Goal: Use online tool/utility: Utilize a website feature to perform a specific function

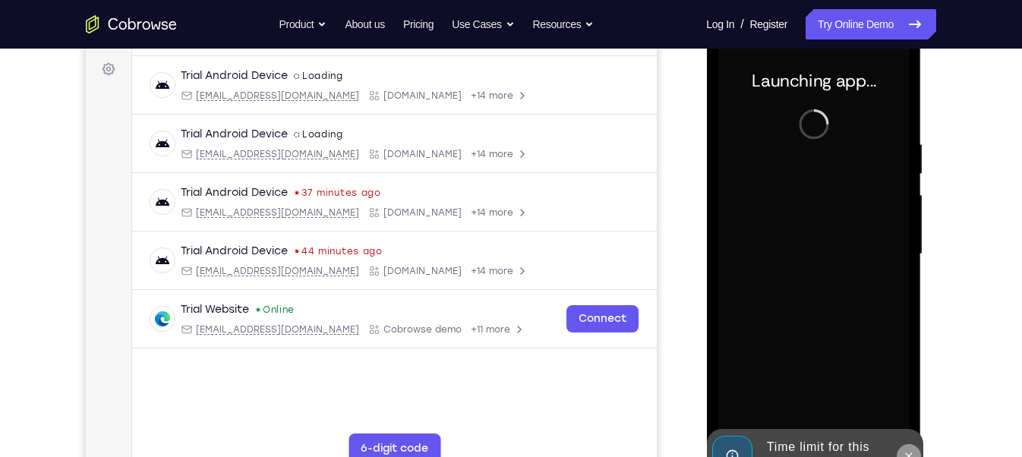
click at [908, 452] on icon at bounding box center [908, 456] width 12 height 12
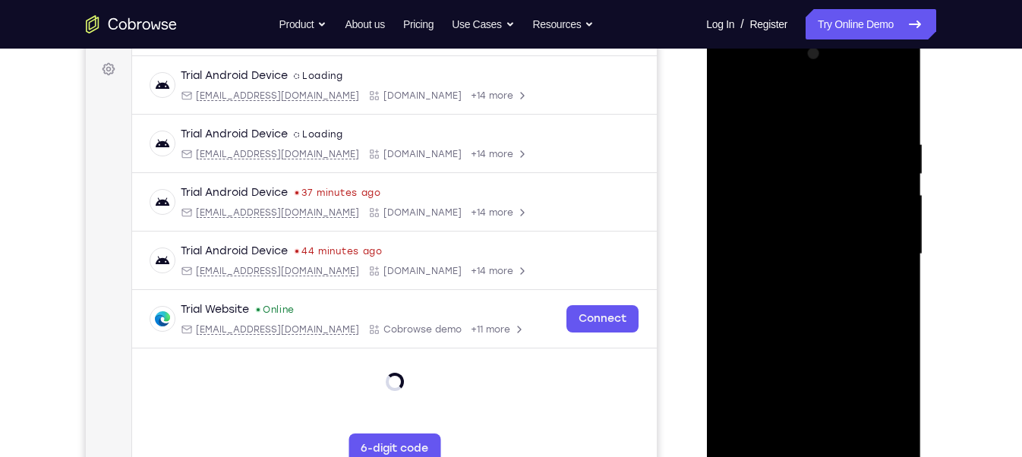
click at [811, 455] on div at bounding box center [812, 254] width 191 height 425
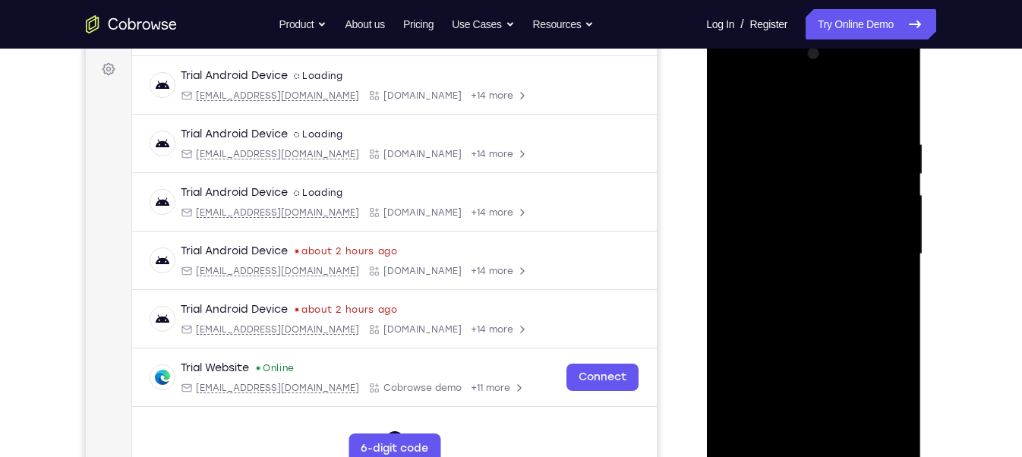
click at [815, 447] on div at bounding box center [812, 254] width 191 height 425
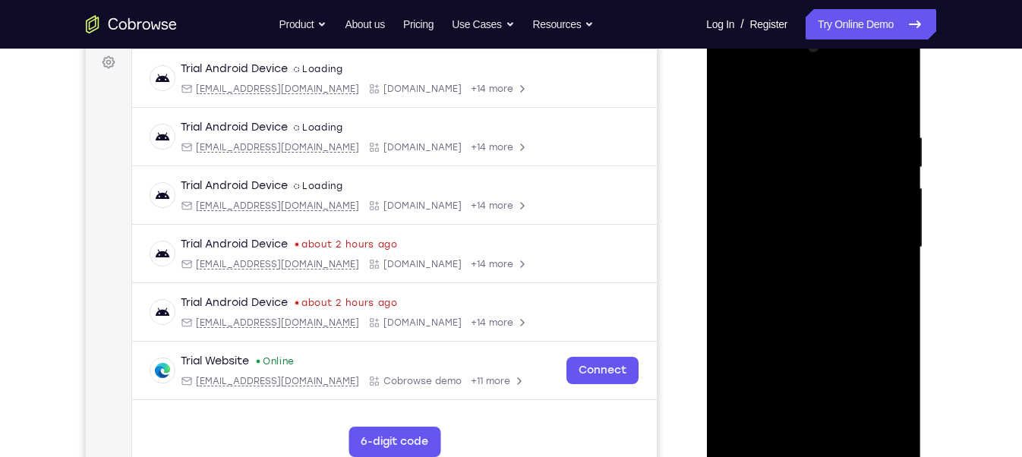
scroll to position [229, 0]
click at [812, 450] on div at bounding box center [812, 245] width 191 height 425
click at [873, 389] on div at bounding box center [812, 245] width 191 height 425
click at [791, 109] on div at bounding box center [812, 245] width 191 height 425
click at [878, 233] on div at bounding box center [812, 245] width 191 height 425
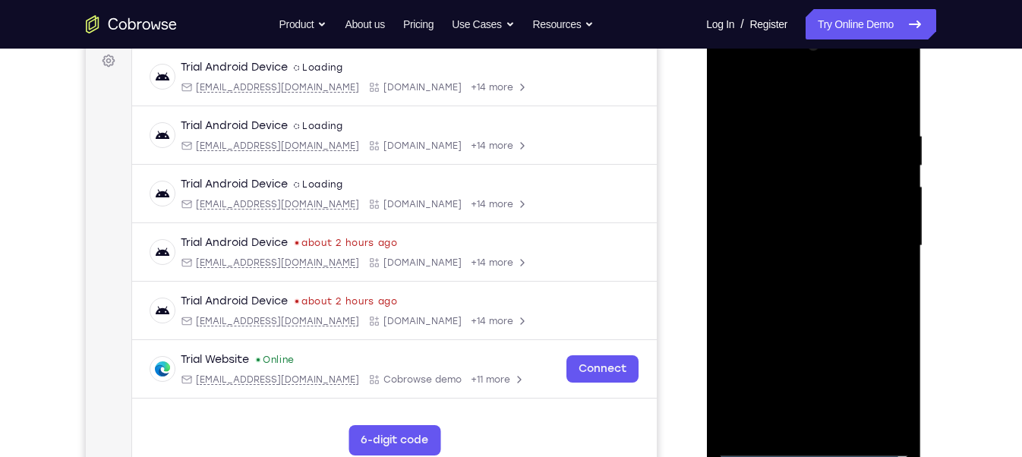
click at [789, 273] on div at bounding box center [812, 245] width 191 height 425
click at [781, 232] on div at bounding box center [812, 245] width 191 height 425
click at [773, 225] on div at bounding box center [812, 245] width 191 height 425
click at [754, 256] on div at bounding box center [812, 245] width 191 height 425
click at [742, 302] on div at bounding box center [812, 245] width 191 height 425
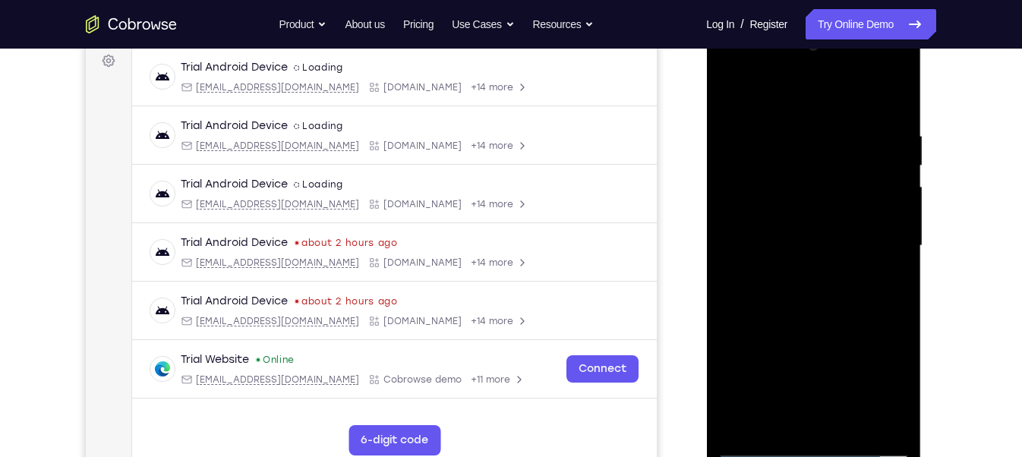
click at [791, 317] on div at bounding box center [812, 245] width 191 height 425
click at [901, 405] on div at bounding box center [812, 245] width 191 height 425
click at [796, 125] on div at bounding box center [812, 245] width 191 height 425
click at [808, 413] on div at bounding box center [812, 245] width 191 height 425
click at [872, 264] on div at bounding box center [812, 245] width 191 height 425
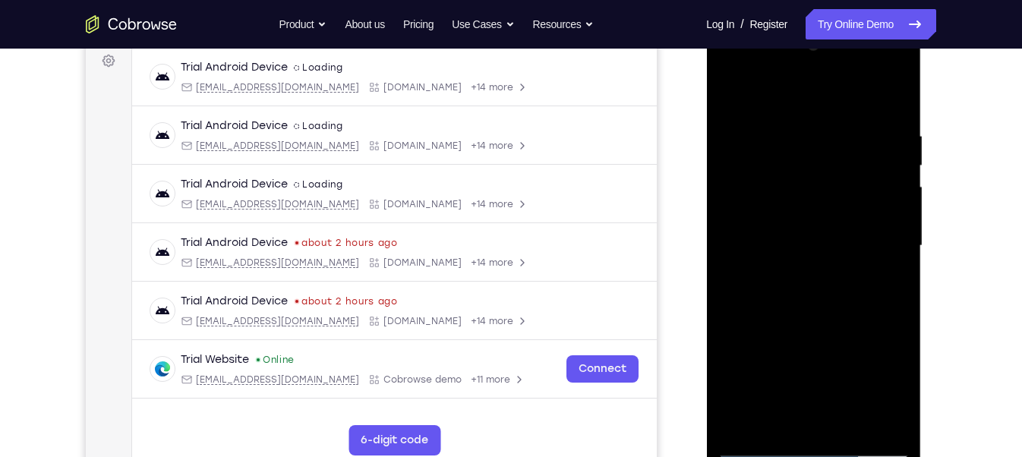
click at [843, 413] on div at bounding box center [812, 245] width 191 height 425
click at [842, 409] on div at bounding box center [812, 245] width 191 height 425
click at [841, 262] on div at bounding box center [812, 245] width 191 height 425
click at [842, 409] on div at bounding box center [812, 245] width 191 height 425
click at [891, 411] on div at bounding box center [812, 245] width 191 height 425
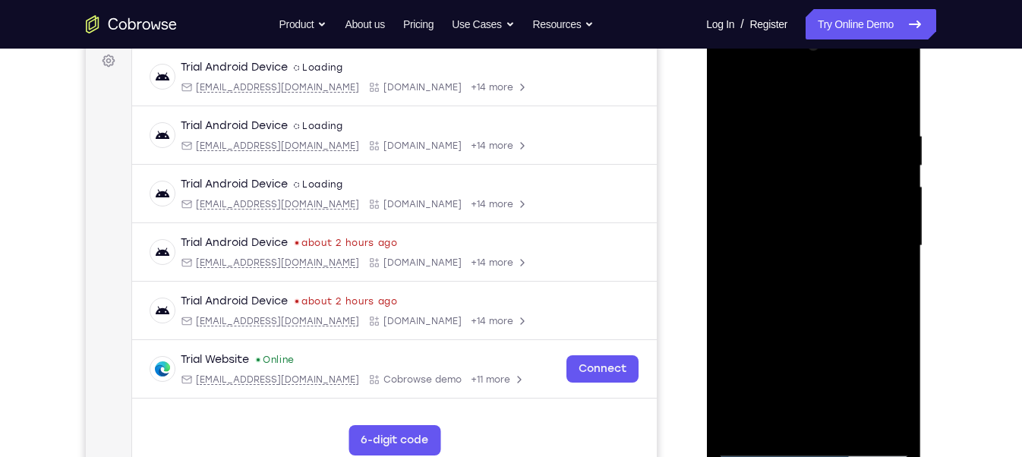
click at [785, 421] on div at bounding box center [812, 245] width 191 height 425
click at [860, 246] on div at bounding box center [812, 245] width 191 height 425
click at [849, 411] on div at bounding box center [812, 245] width 191 height 425
click at [879, 411] on div at bounding box center [812, 245] width 191 height 425
click at [887, 307] on div at bounding box center [812, 245] width 191 height 425
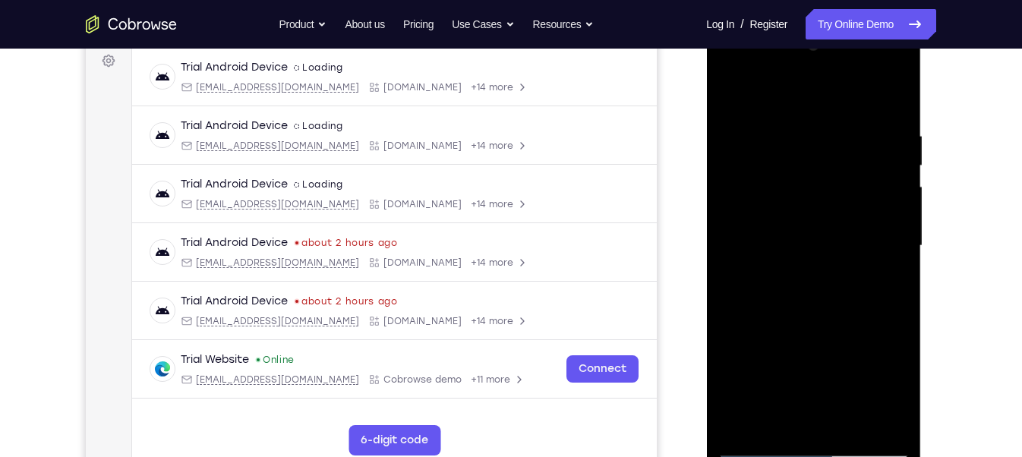
click at [888, 284] on div at bounding box center [812, 245] width 191 height 425
click at [892, 234] on div at bounding box center [812, 245] width 191 height 425
click at [890, 103] on div at bounding box center [812, 245] width 191 height 425
click at [849, 424] on div at bounding box center [812, 245] width 191 height 425
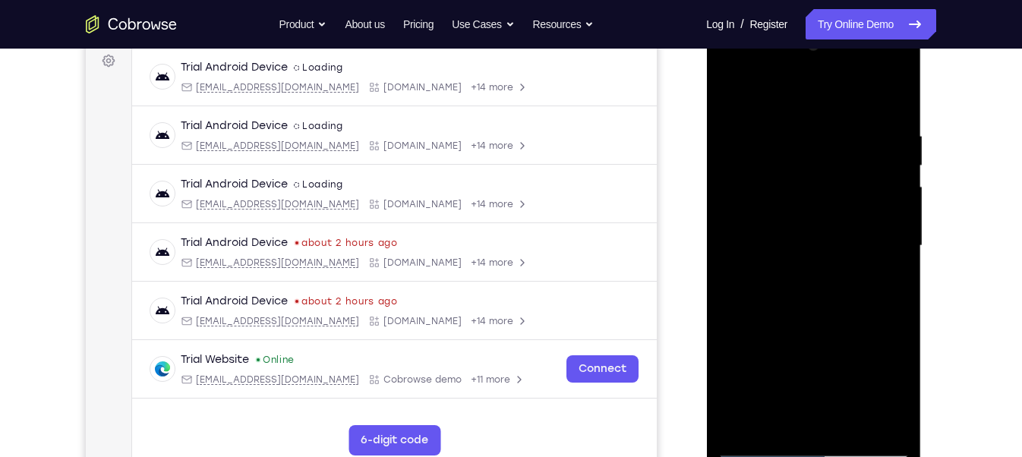
click at [812, 324] on div at bounding box center [812, 245] width 191 height 425
drag, startPoint x: 826, startPoint y: 215, endPoint x: 808, endPoint y: 330, distance: 116.7
click at [808, 330] on div at bounding box center [812, 245] width 191 height 425
drag, startPoint x: 812, startPoint y: 235, endPoint x: 796, endPoint y: 355, distance: 121.8
click at [796, 355] on div at bounding box center [812, 245] width 191 height 425
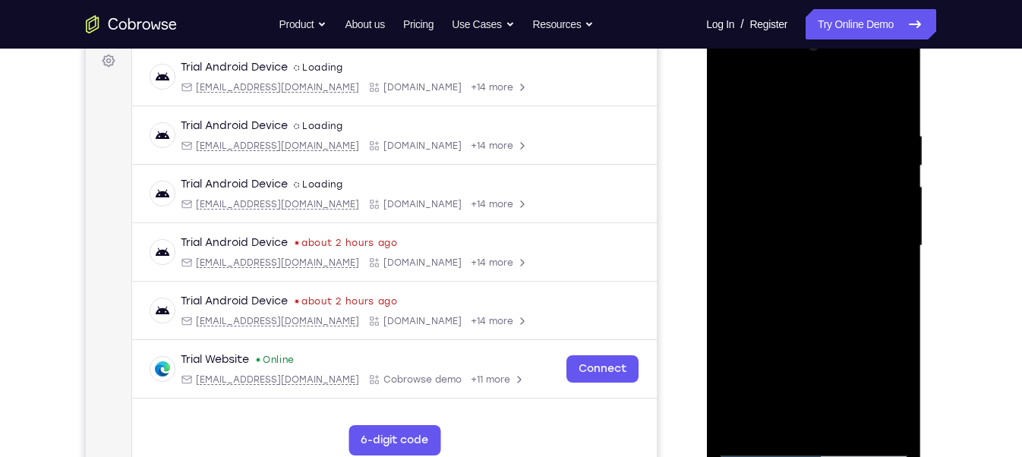
click at [808, 229] on div at bounding box center [812, 245] width 191 height 425
click at [726, 93] on div at bounding box center [812, 245] width 191 height 425
click at [745, 424] on div at bounding box center [812, 245] width 191 height 425
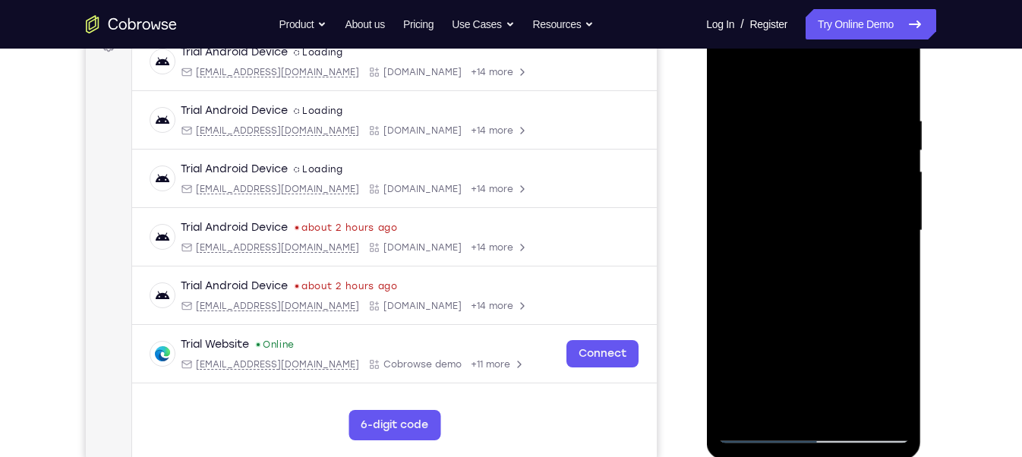
scroll to position [247, 0]
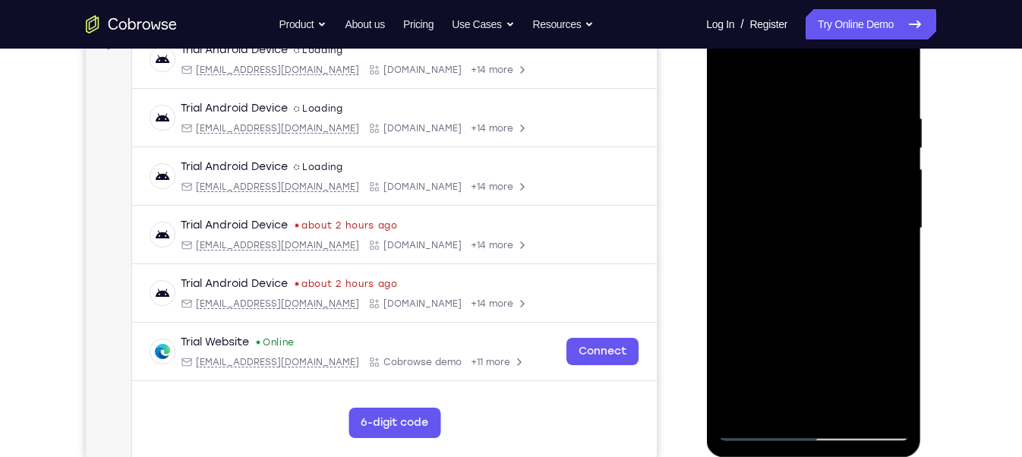
click at [841, 115] on div at bounding box center [812, 228] width 191 height 425
click at [818, 404] on div at bounding box center [812, 228] width 191 height 425
click at [851, 227] on div at bounding box center [812, 228] width 191 height 425
click at [847, 399] on div at bounding box center [812, 228] width 191 height 425
click at [884, 394] on div at bounding box center [812, 228] width 191 height 425
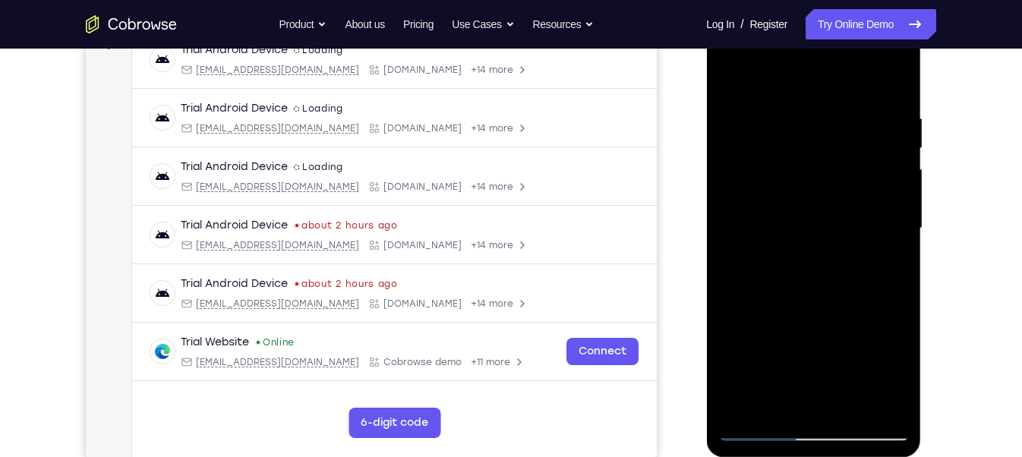
click at [890, 83] on div at bounding box center [812, 228] width 191 height 425
click at [850, 411] on div at bounding box center [812, 228] width 191 height 425
click at [837, 207] on div at bounding box center [812, 228] width 191 height 425
click at [884, 265] on div at bounding box center [812, 228] width 191 height 425
click at [780, 225] on div at bounding box center [812, 228] width 191 height 425
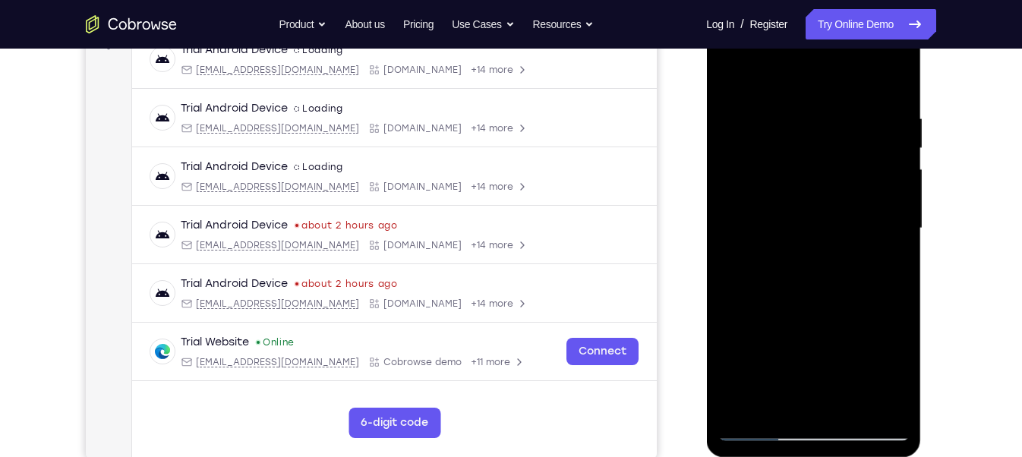
click at [727, 75] on div at bounding box center [812, 228] width 191 height 425
click at [733, 72] on div at bounding box center [812, 228] width 191 height 425
drag, startPoint x: 815, startPoint y: 265, endPoint x: 822, endPoint y: 366, distance: 101.3
click at [822, 366] on div at bounding box center [812, 228] width 191 height 425
click at [790, 109] on div at bounding box center [812, 228] width 191 height 425
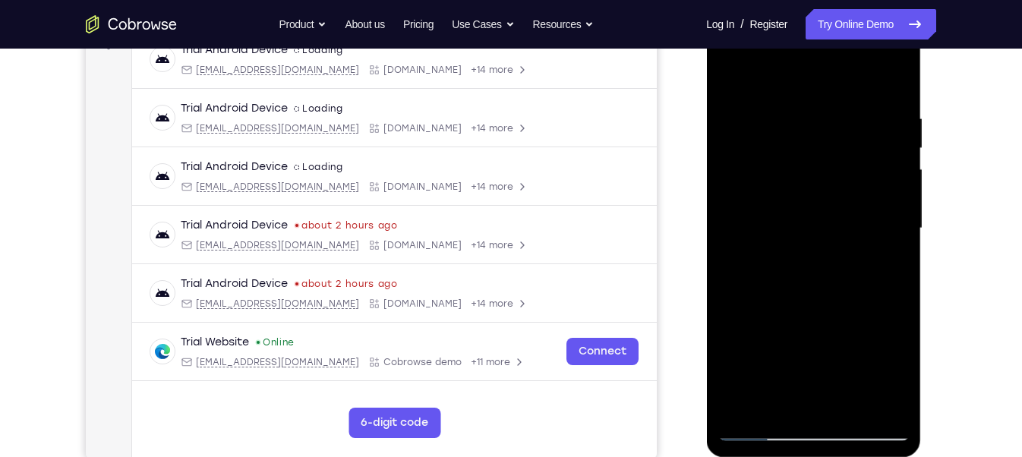
click at [887, 208] on div at bounding box center [812, 228] width 191 height 425
click at [868, 402] on div at bounding box center [812, 228] width 191 height 425
click at [897, 263] on div at bounding box center [812, 228] width 191 height 425
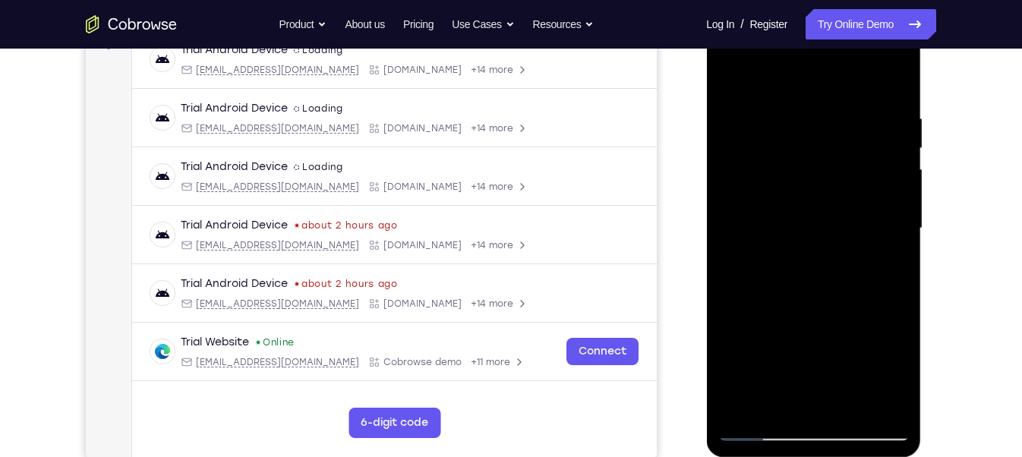
click at [897, 263] on div at bounding box center [812, 228] width 191 height 425
click at [896, 76] on div at bounding box center [812, 228] width 191 height 425
click at [854, 404] on div at bounding box center [812, 228] width 191 height 425
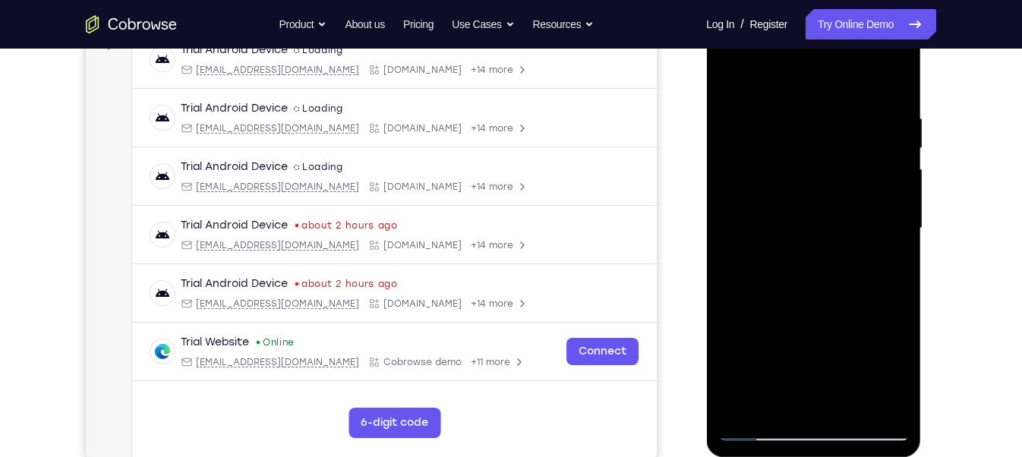
click at [824, 213] on div at bounding box center [812, 228] width 191 height 425
click at [728, 80] on div at bounding box center [812, 228] width 191 height 425
click at [815, 266] on div at bounding box center [812, 228] width 191 height 425
click at [733, 76] on div at bounding box center [812, 228] width 191 height 425
drag, startPoint x: 826, startPoint y: 376, endPoint x: 828, endPoint y: 273, distance: 103.3
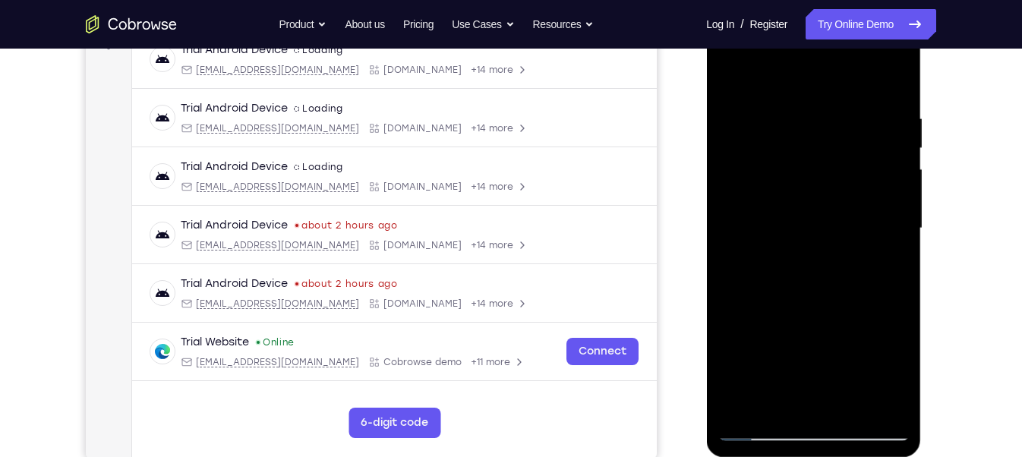
click at [828, 273] on div at bounding box center [812, 228] width 191 height 425
drag, startPoint x: 825, startPoint y: 374, endPoint x: 842, endPoint y: 276, distance: 99.3
click at [842, 276] on div at bounding box center [812, 228] width 191 height 425
click at [754, 426] on div at bounding box center [812, 228] width 191 height 425
click at [727, 80] on div at bounding box center [812, 228] width 191 height 425
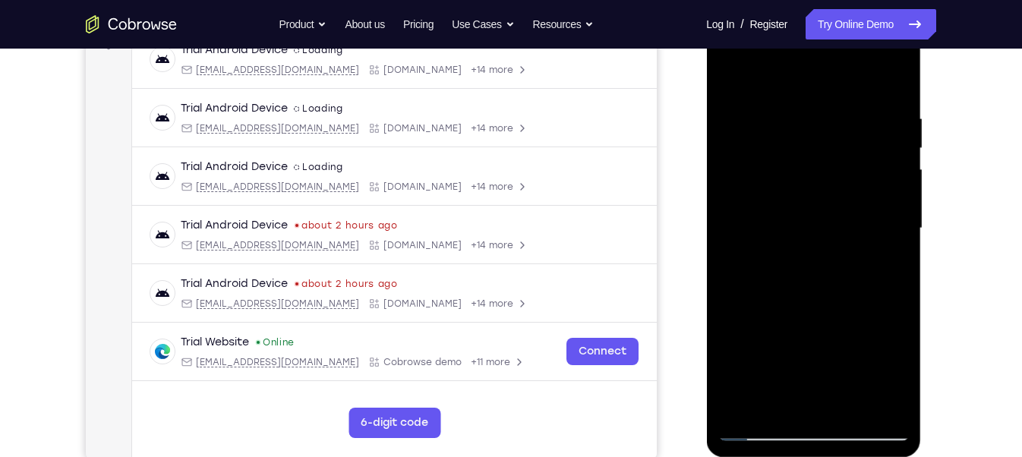
click at [727, 80] on div at bounding box center [812, 228] width 191 height 425
click at [905, 330] on div at bounding box center [812, 228] width 191 height 425
click at [897, 298] on div at bounding box center [812, 228] width 191 height 425
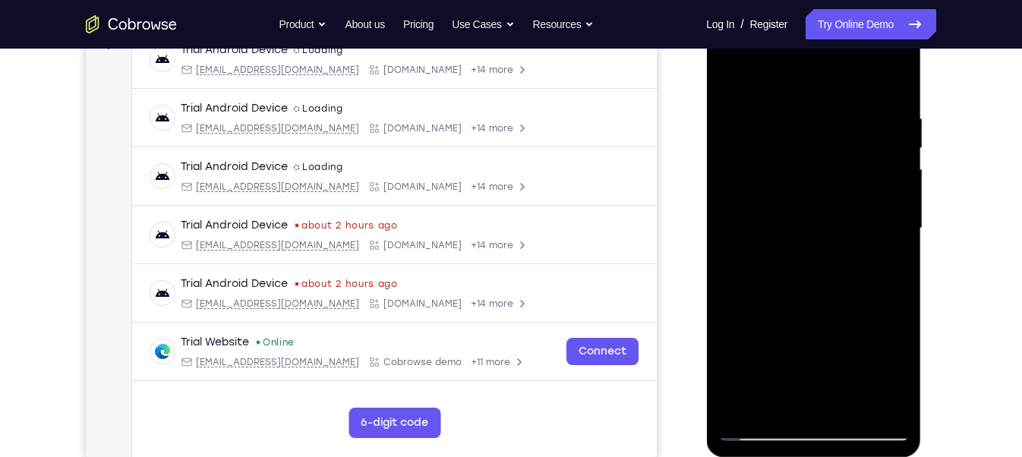
drag, startPoint x: 859, startPoint y: 351, endPoint x: 830, endPoint y: 216, distance: 137.6
click at [830, 216] on div at bounding box center [812, 228] width 191 height 425
click at [894, 295] on div at bounding box center [812, 228] width 191 height 425
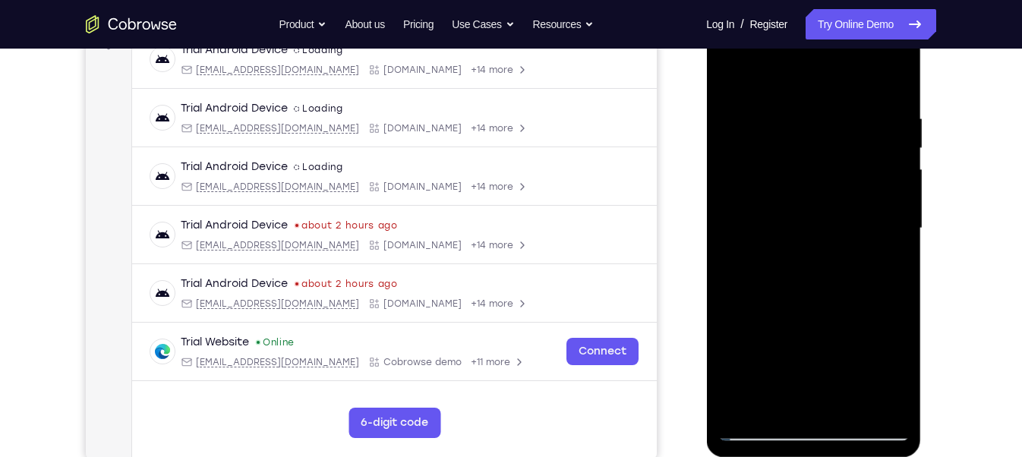
click at [894, 295] on div at bounding box center [812, 228] width 191 height 425
click at [894, 296] on div at bounding box center [812, 228] width 191 height 425
click at [747, 407] on div at bounding box center [812, 228] width 191 height 425
drag, startPoint x: 771, startPoint y: 192, endPoint x: 773, endPoint y: 325, distance: 132.9
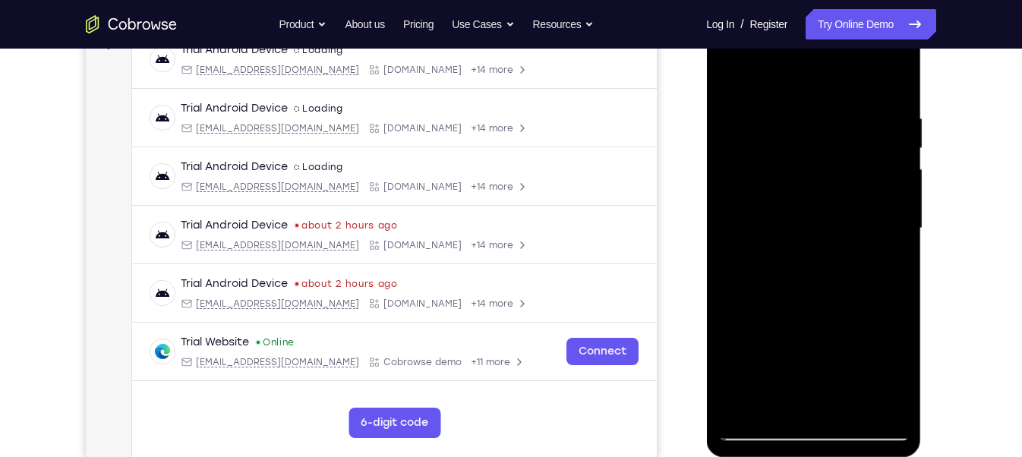
click at [773, 325] on div at bounding box center [812, 228] width 191 height 425
click at [804, 104] on div at bounding box center [812, 228] width 191 height 425
click at [881, 138] on div at bounding box center [812, 228] width 191 height 425
click at [900, 156] on div at bounding box center [812, 228] width 191 height 425
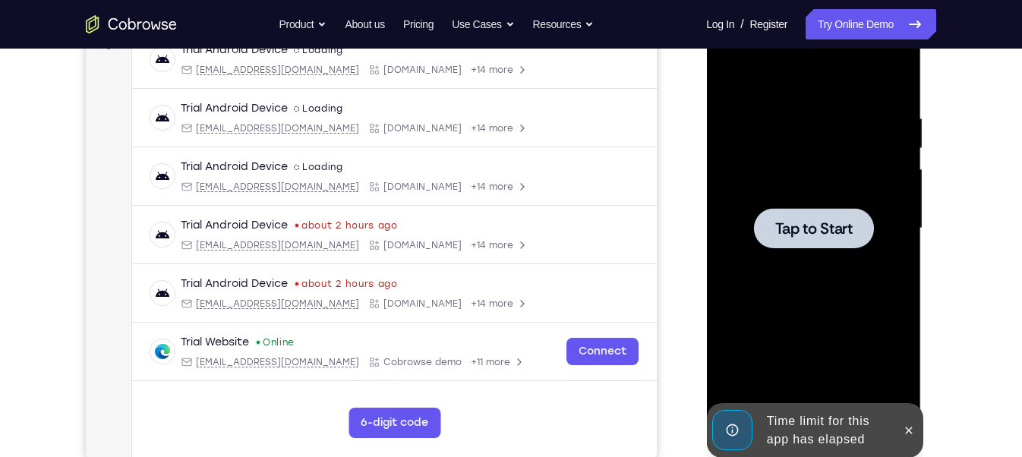
click at [900, 156] on div at bounding box center [812, 228] width 191 height 425
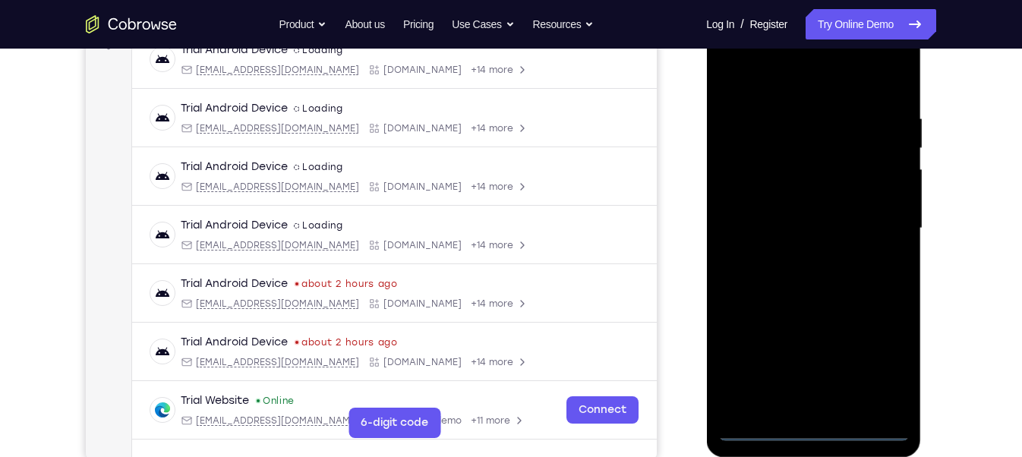
click at [815, 430] on div at bounding box center [812, 228] width 191 height 425
click at [878, 355] on div at bounding box center [812, 228] width 191 height 425
click at [799, 92] on div at bounding box center [812, 228] width 191 height 425
click at [886, 224] on div at bounding box center [812, 228] width 191 height 425
click at [798, 253] on div at bounding box center [812, 228] width 191 height 425
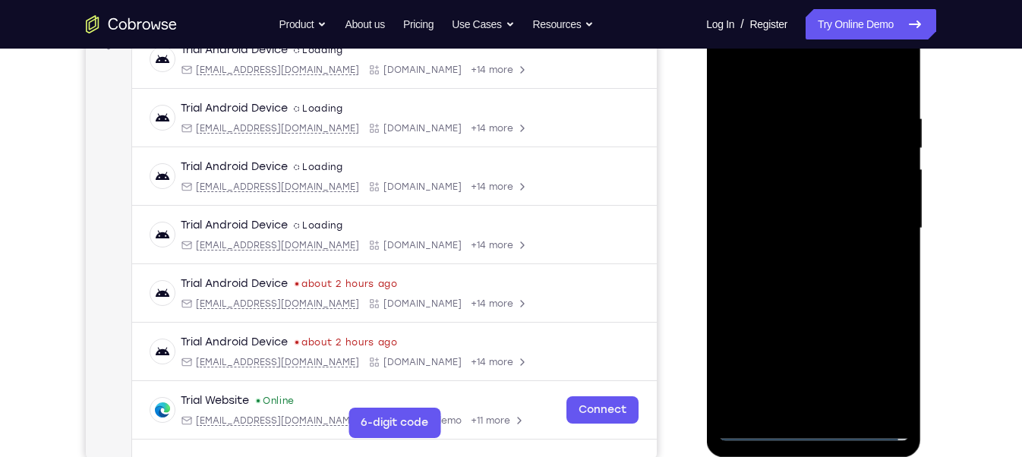
click at [796, 211] on div at bounding box center [812, 228] width 191 height 425
click at [776, 194] on div at bounding box center [812, 228] width 191 height 425
click at [771, 241] on div at bounding box center [812, 228] width 191 height 425
click at [778, 233] on div at bounding box center [812, 228] width 191 height 425
click at [780, 277] on div at bounding box center [812, 228] width 191 height 425
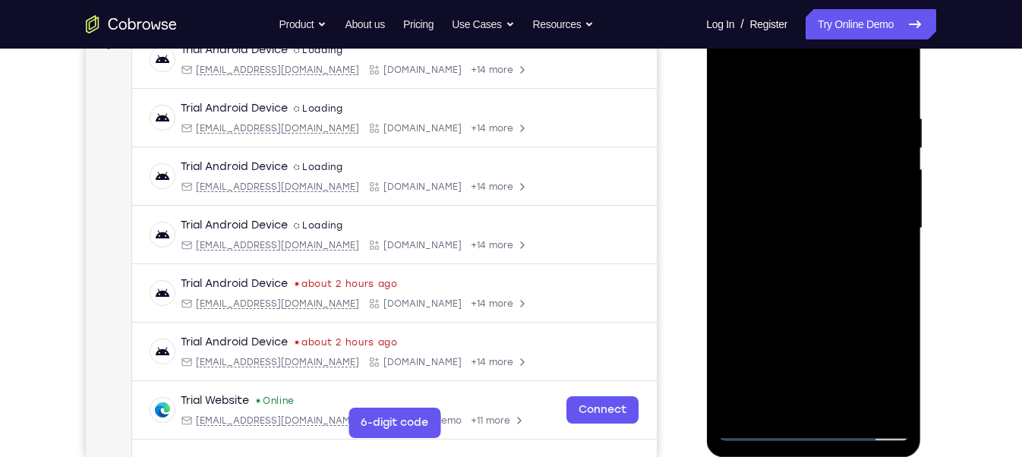
click at [795, 271] on div at bounding box center [812, 228] width 191 height 425
click at [827, 301] on div at bounding box center [812, 228] width 191 height 425
click at [854, 408] on div at bounding box center [812, 228] width 191 height 425
click at [815, 305] on div at bounding box center [812, 228] width 191 height 425
click at [736, 75] on div at bounding box center [812, 228] width 191 height 425
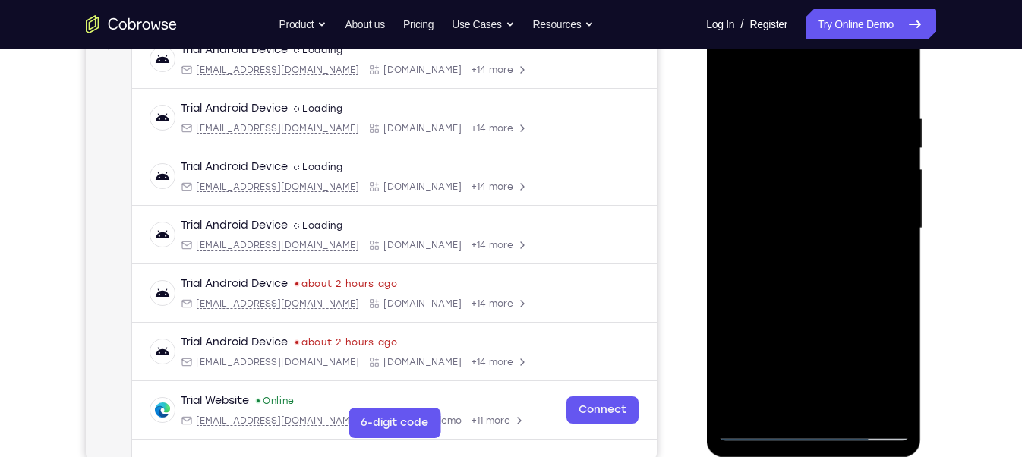
click at [902, 389] on div at bounding box center [812, 228] width 191 height 425
click at [897, 256] on div at bounding box center [812, 228] width 191 height 425
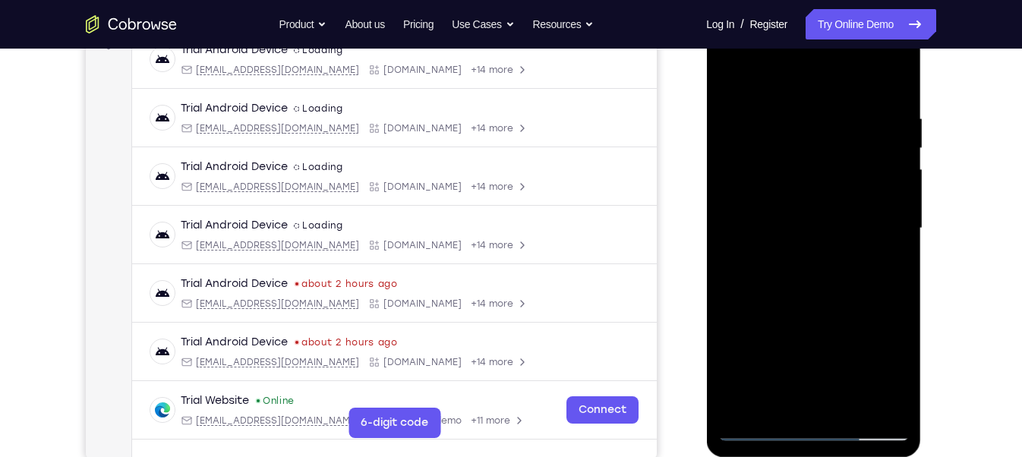
click at [897, 256] on div at bounding box center [812, 228] width 191 height 425
click at [743, 403] on div at bounding box center [812, 228] width 191 height 425
drag, startPoint x: 805, startPoint y: 210, endPoint x: 793, endPoint y: 324, distance: 115.3
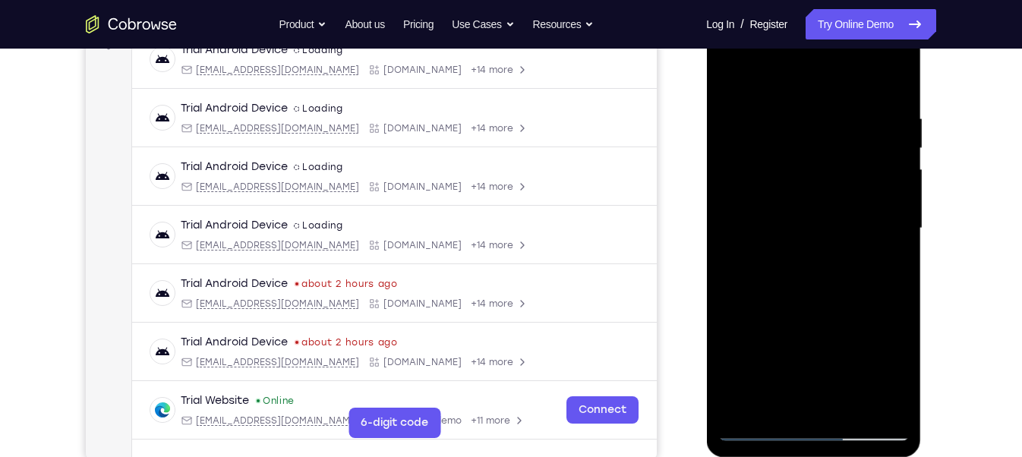
click at [793, 324] on div at bounding box center [812, 228] width 191 height 425
click at [786, 121] on div at bounding box center [812, 228] width 191 height 425
click at [887, 175] on div at bounding box center [812, 228] width 191 height 425
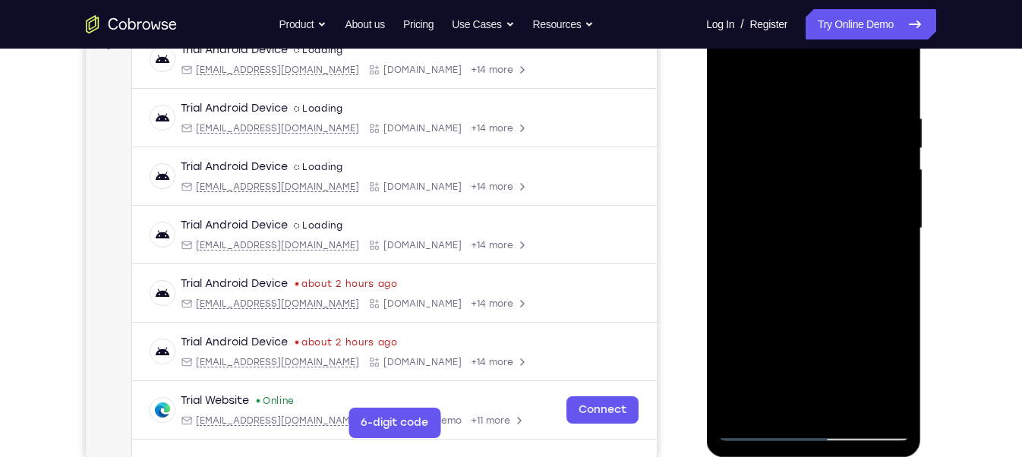
click at [887, 175] on div at bounding box center [812, 228] width 191 height 425
drag, startPoint x: 887, startPoint y: 175, endPoint x: 771, endPoint y: 227, distance: 127.4
click at [793, 221] on div at bounding box center [812, 228] width 191 height 425
click at [894, 75] on div at bounding box center [812, 228] width 191 height 425
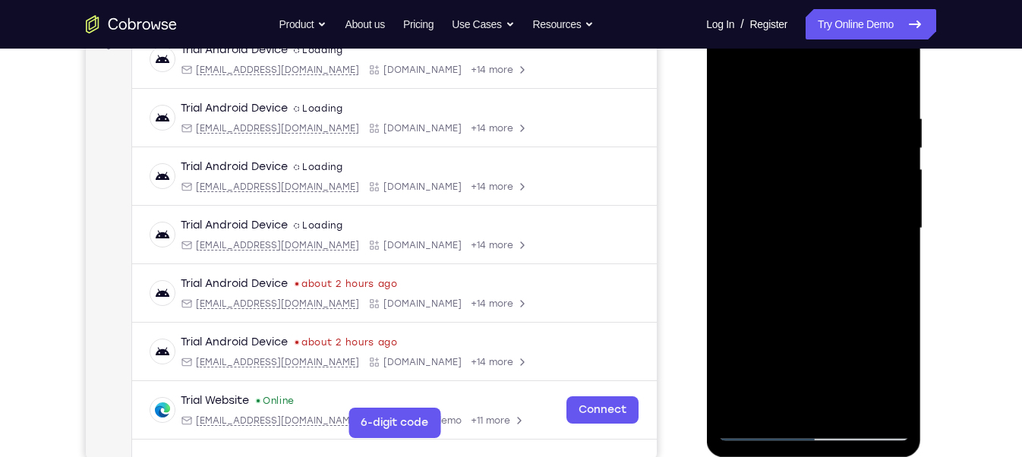
click at [742, 415] on div at bounding box center [812, 228] width 191 height 425
drag, startPoint x: 761, startPoint y: 255, endPoint x: 761, endPoint y: 320, distance: 64.5
click at [761, 320] on div at bounding box center [812, 228] width 191 height 425
click at [843, 408] on div at bounding box center [812, 228] width 191 height 425
click at [897, 147] on div at bounding box center [812, 228] width 191 height 425
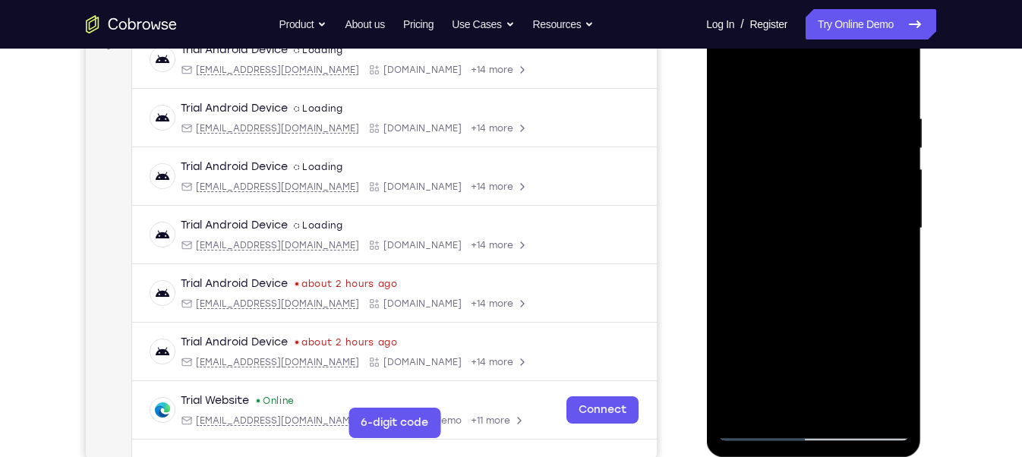
click at [897, 147] on div at bounding box center [812, 228] width 191 height 425
click at [816, 117] on div at bounding box center [812, 228] width 191 height 425
click at [735, 73] on div at bounding box center [812, 228] width 191 height 425
